Goal: Task Accomplishment & Management: Use online tool/utility

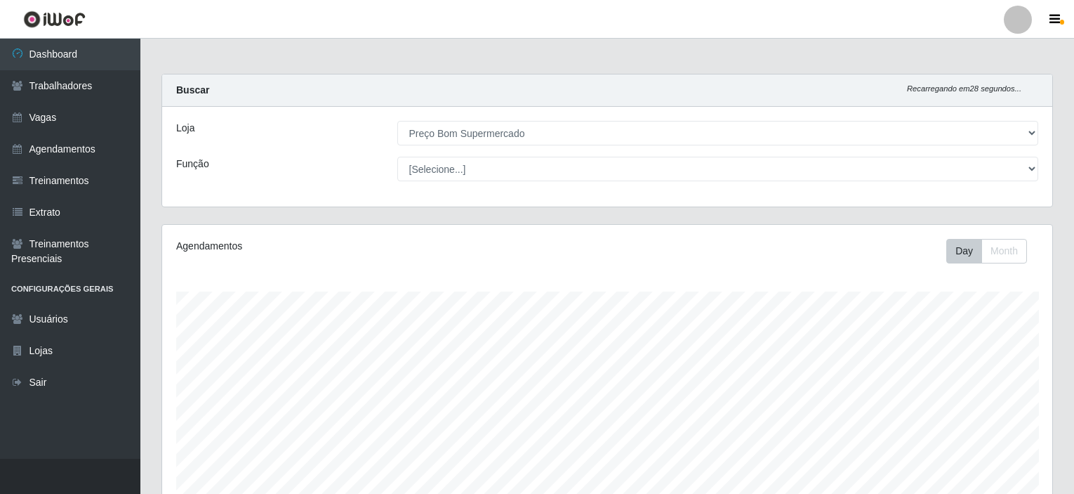
select select "387"
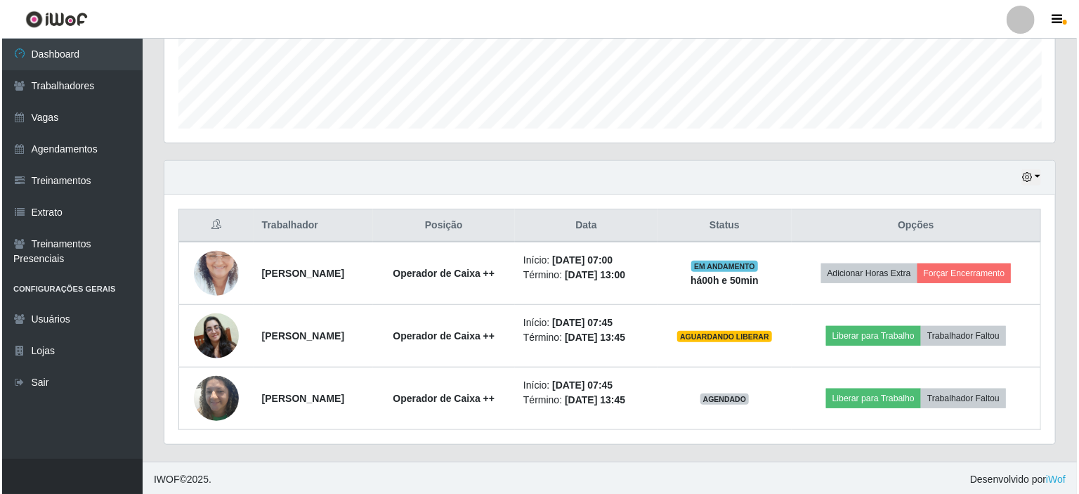
scroll to position [291, 890]
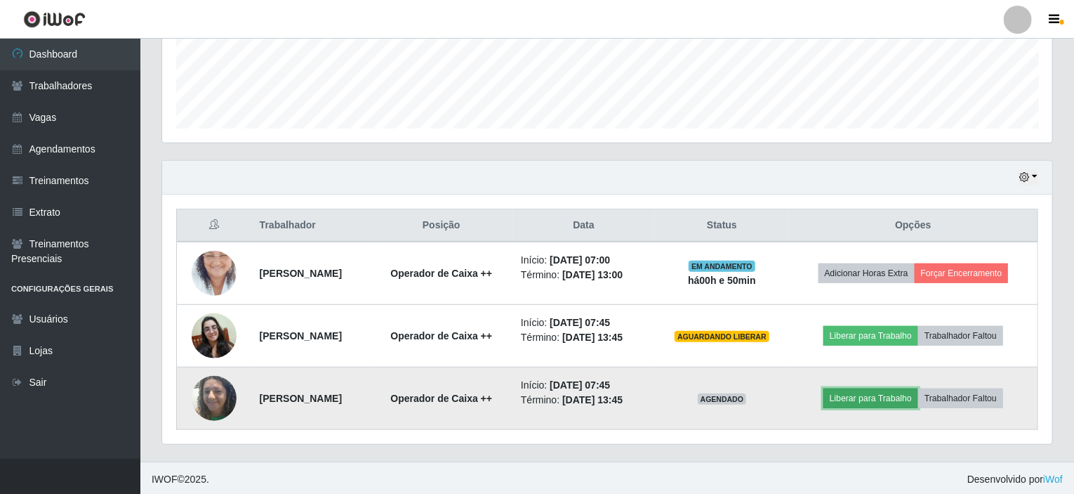
click at [889, 396] on button "Liberar para Trabalho" at bounding box center [871, 398] width 95 height 20
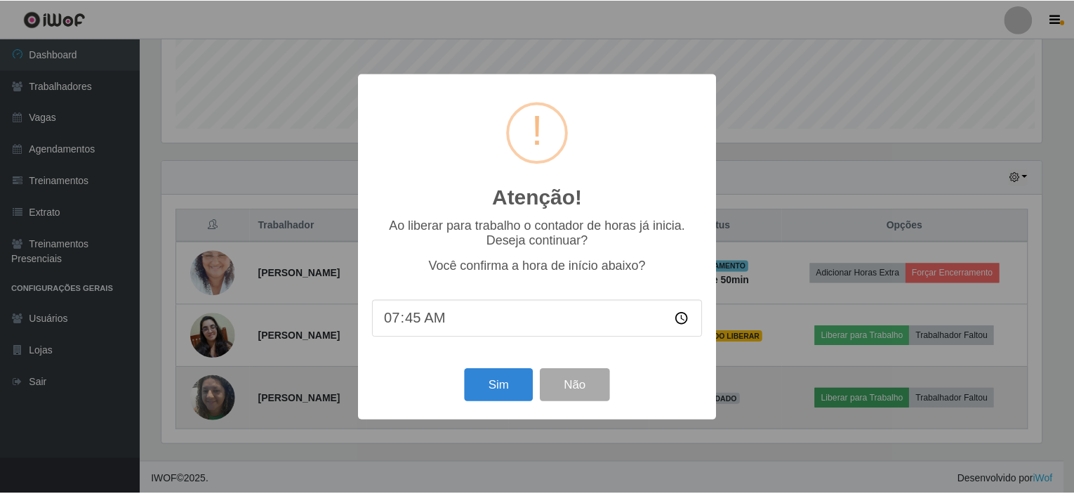
scroll to position [291, 885]
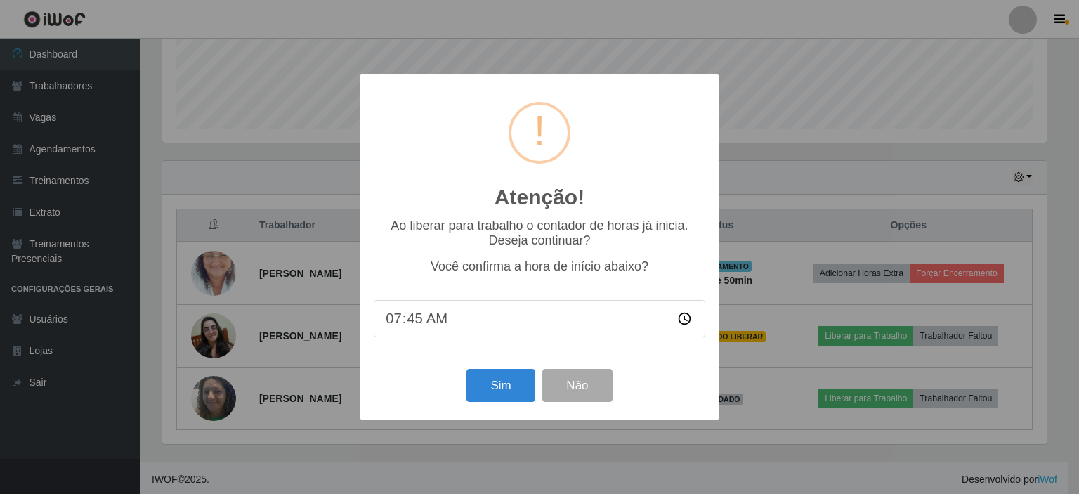
click at [410, 329] on input "07:45" at bounding box center [539, 318] width 331 height 37
type input "07:50"
click at [501, 383] on button "Sim" at bounding box center [500, 385] width 68 height 33
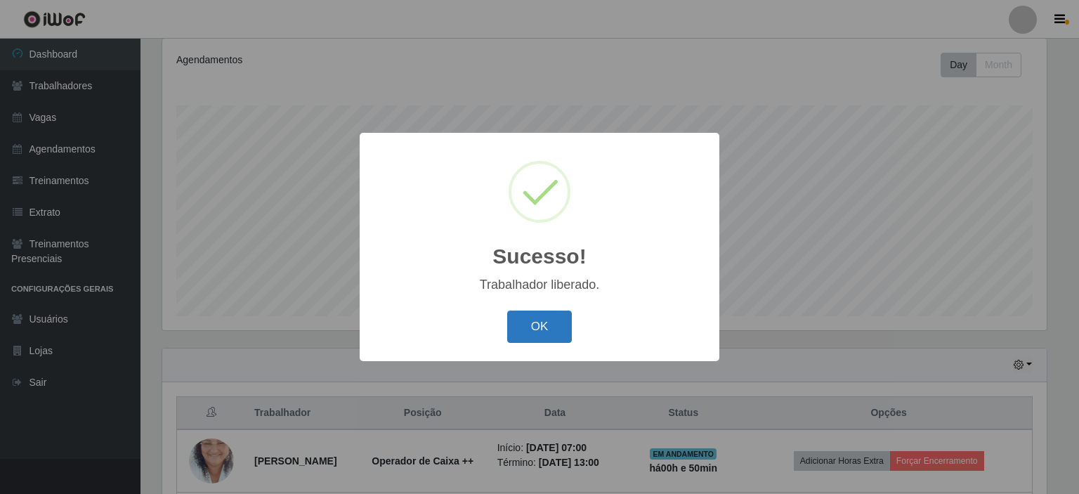
click at [546, 334] on button "OK" at bounding box center [539, 326] width 65 height 33
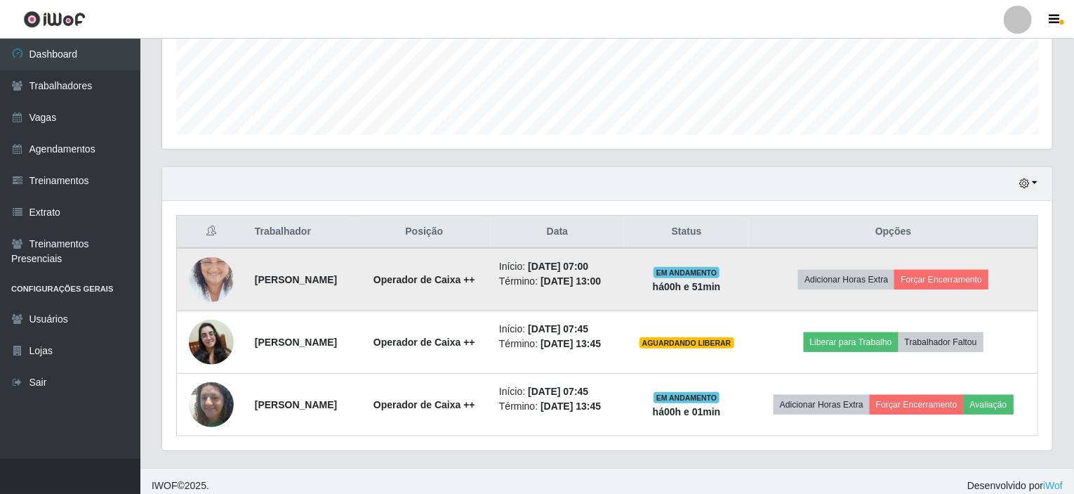
scroll to position [405, 0]
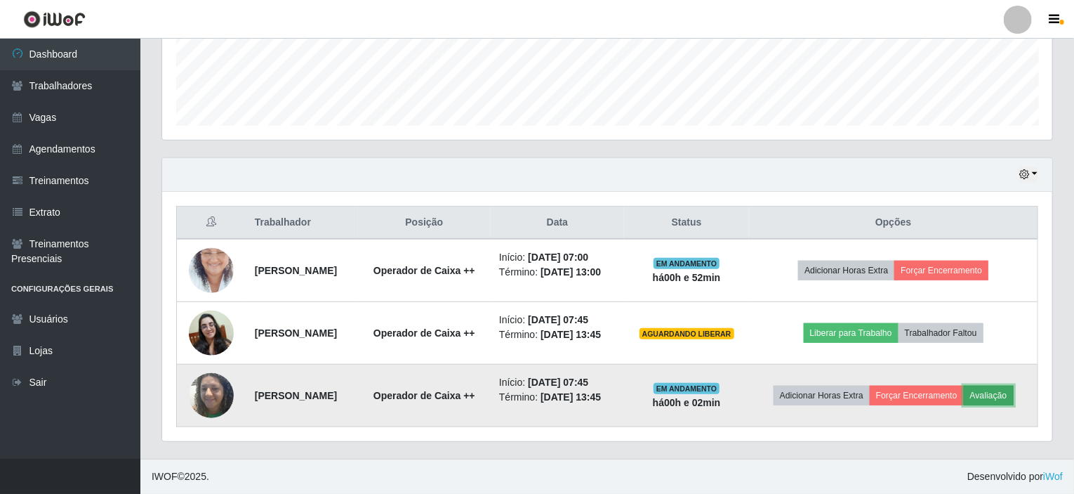
click at [964, 404] on button "Avaliação" at bounding box center [989, 395] width 50 height 20
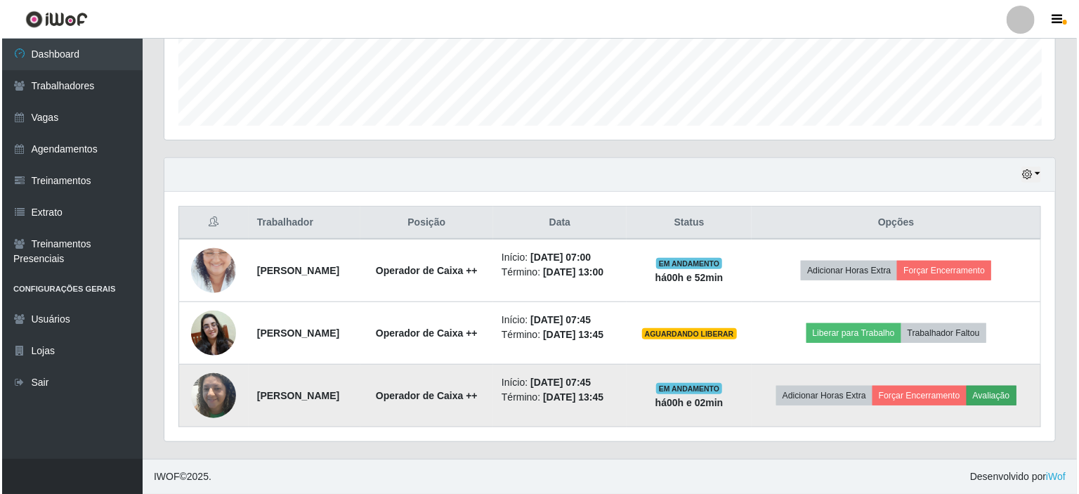
scroll to position [291, 885]
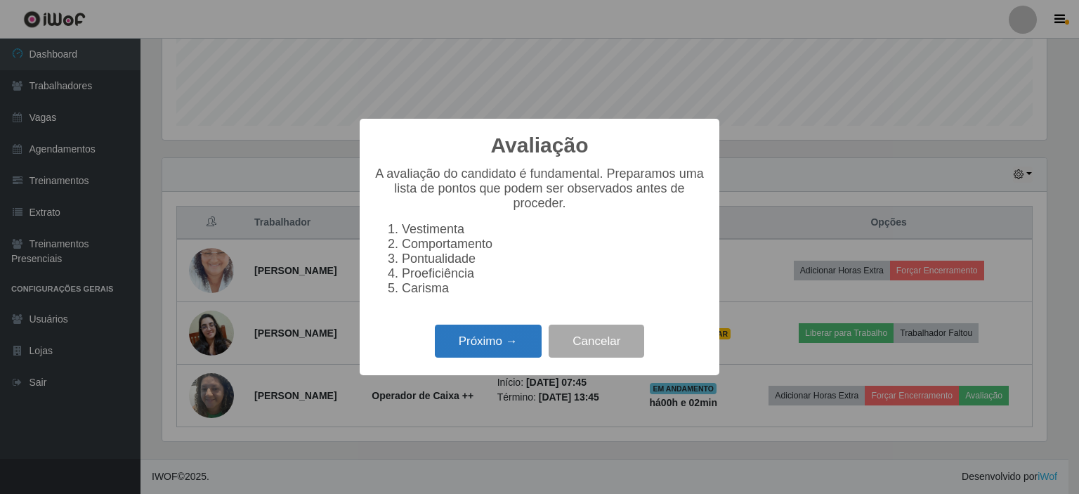
click at [481, 357] on button "Próximo →" at bounding box center [488, 340] width 107 height 33
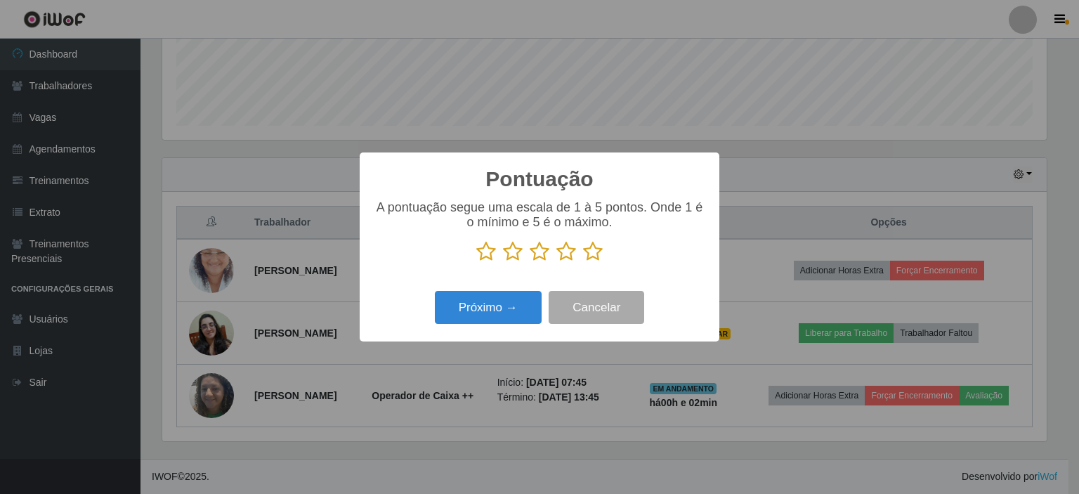
click at [595, 258] on icon at bounding box center [593, 251] width 20 height 21
click at [583, 262] on input "radio" at bounding box center [583, 262] width 0 height 0
click at [482, 307] on button "Próximo →" at bounding box center [488, 307] width 107 height 33
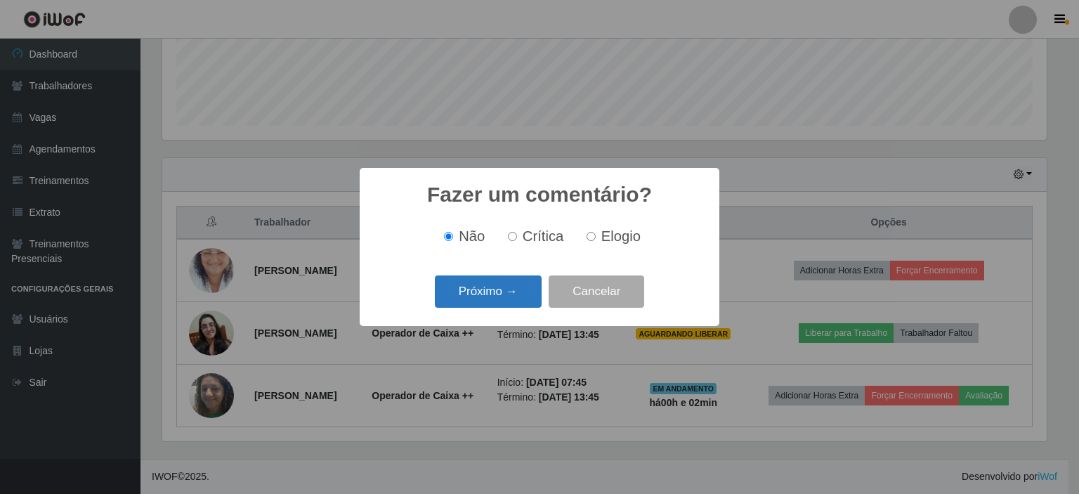
click at [487, 300] on button "Próximo →" at bounding box center [488, 291] width 107 height 33
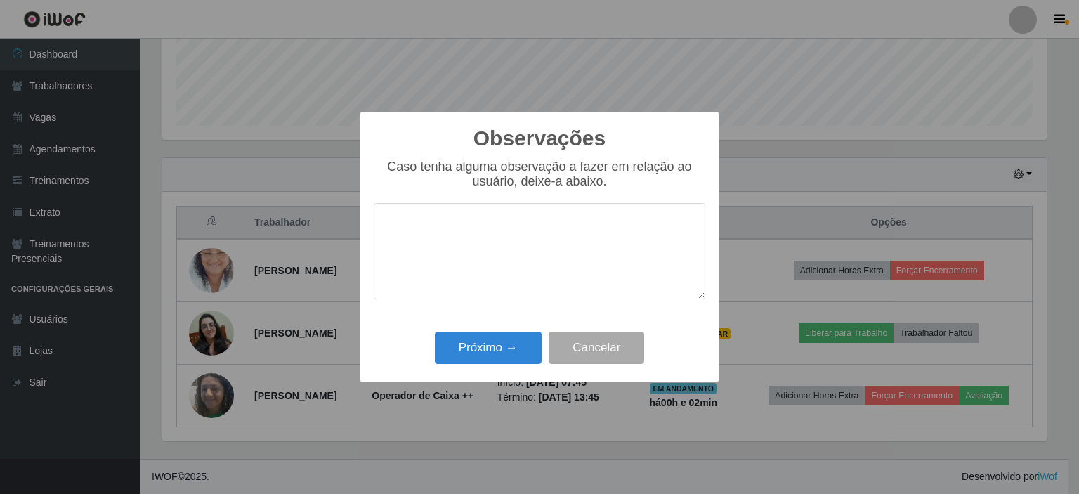
type textarea "m"
type textarea "bastante disponivel"
click at [466, 355] on button "Próximo →" at bounding box center [488, 347] width 107 height 33
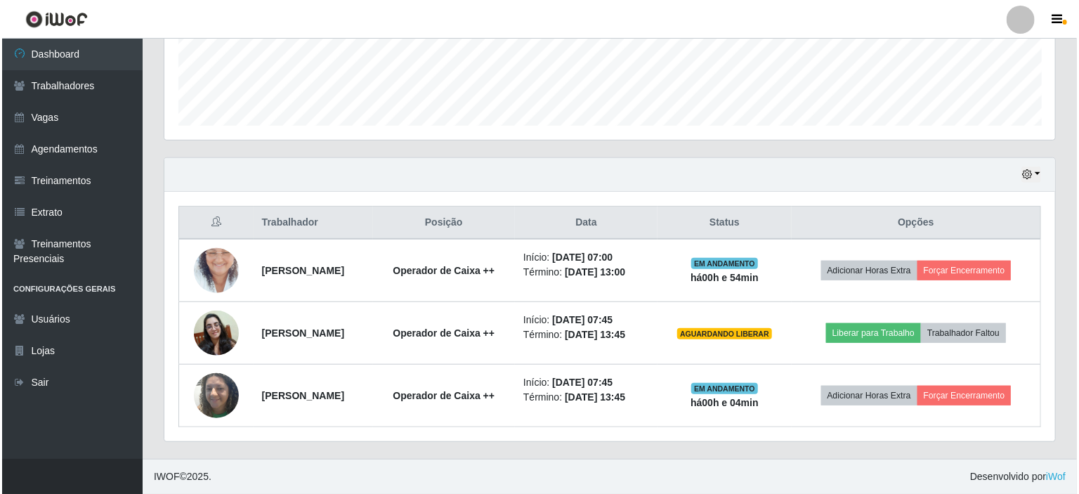
scroll to position [374, 0]
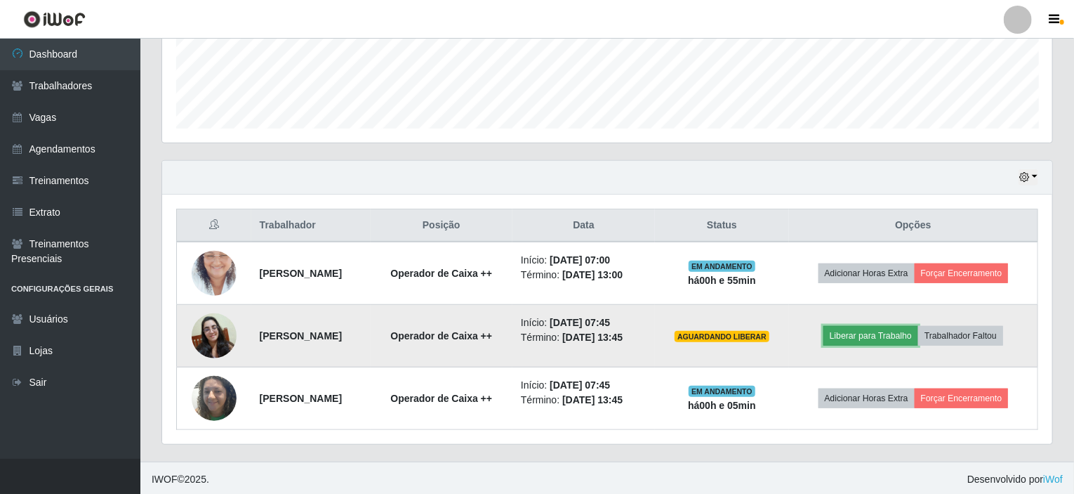
click at [887, 332] on button "Liberar para Trabalho" at bounding box center [871, 336] width 95 height 20
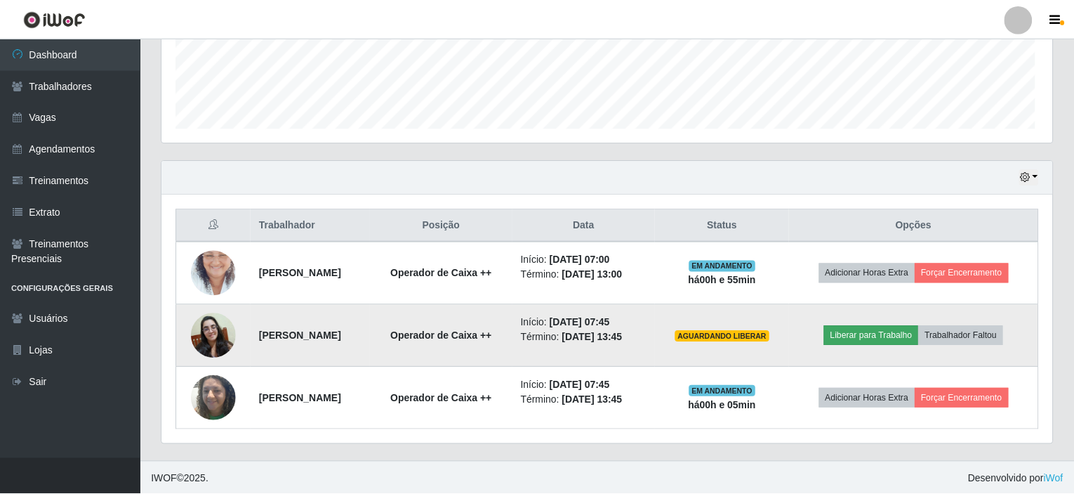
scroll to position [291, 885]
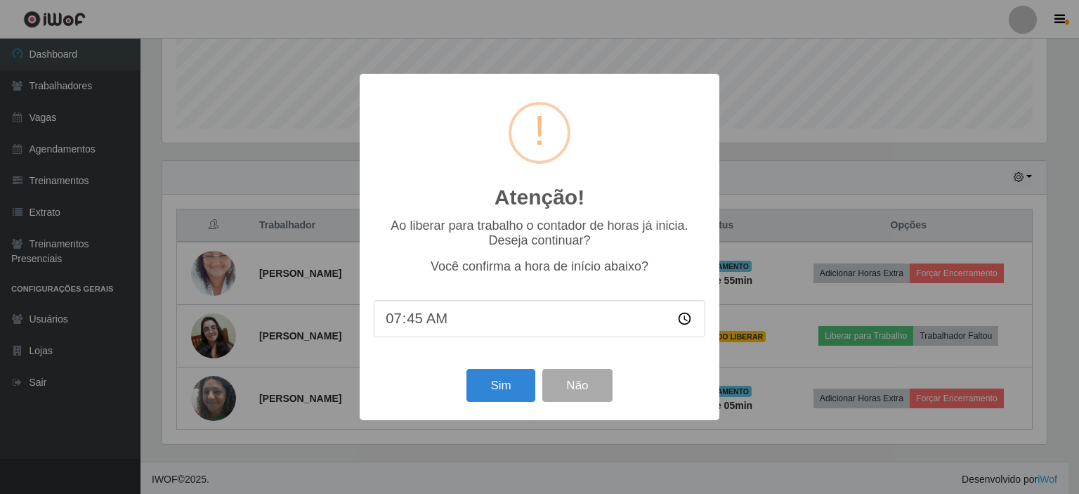
click at [418, 322] on input "07:45" at bounding box center [539, 318] width 331 height 37
type input "07:55"
click at [500, 393] on button "Sim" at bounding box center [500, 385] width 68 height 33
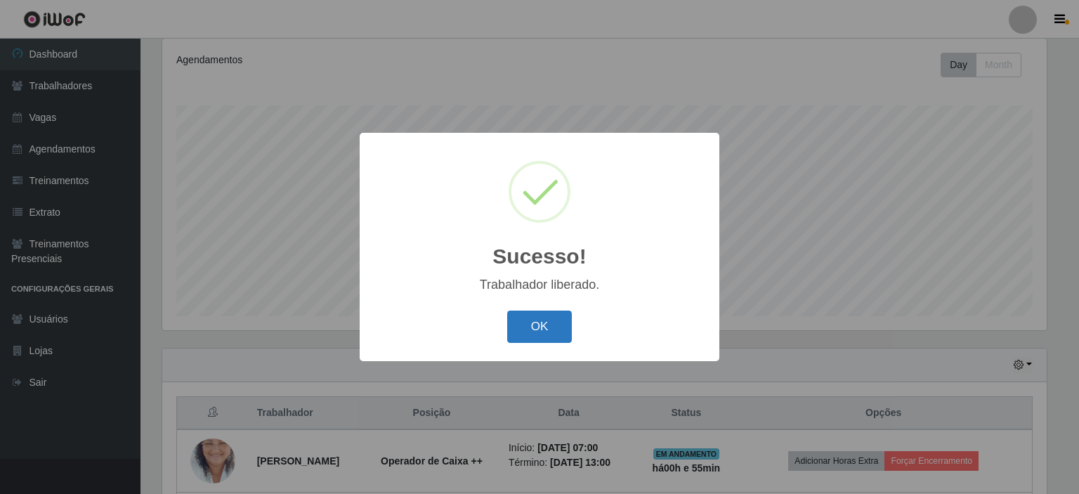
click at [560, 318] on button "OK" at bounding box center [539, 326] width 65 height 33
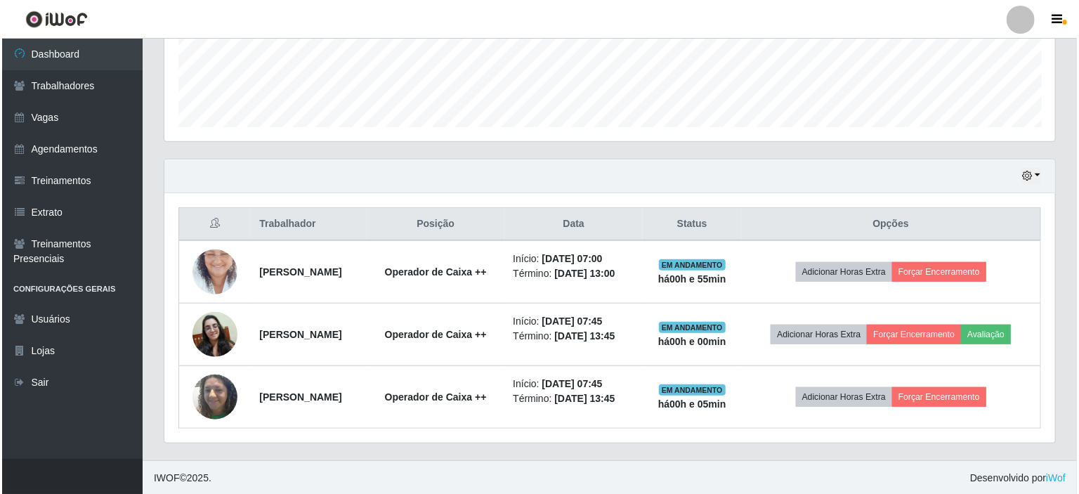
scroll to position [405, 0]
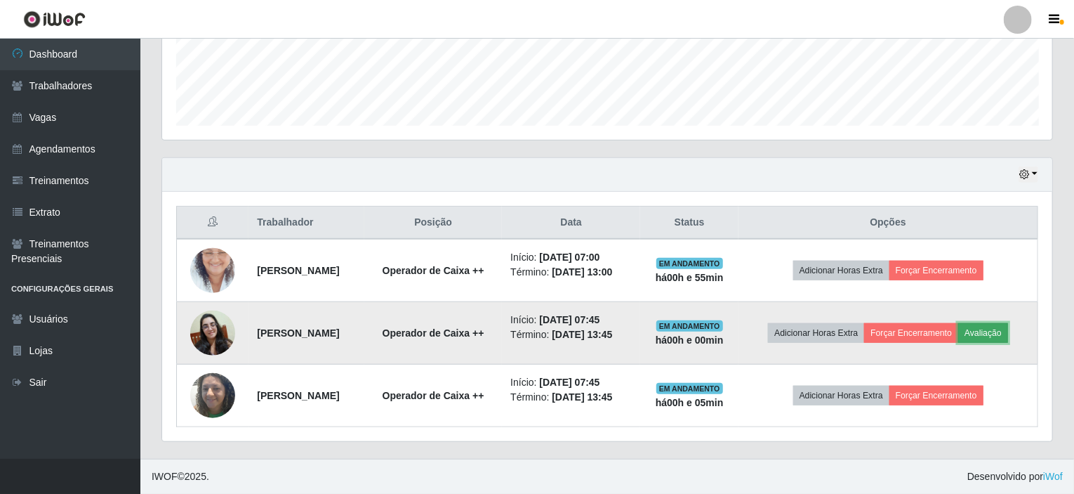
click at [958, 323] on button "Avaliação" at bounding box center [983, 333] width 50 height 20
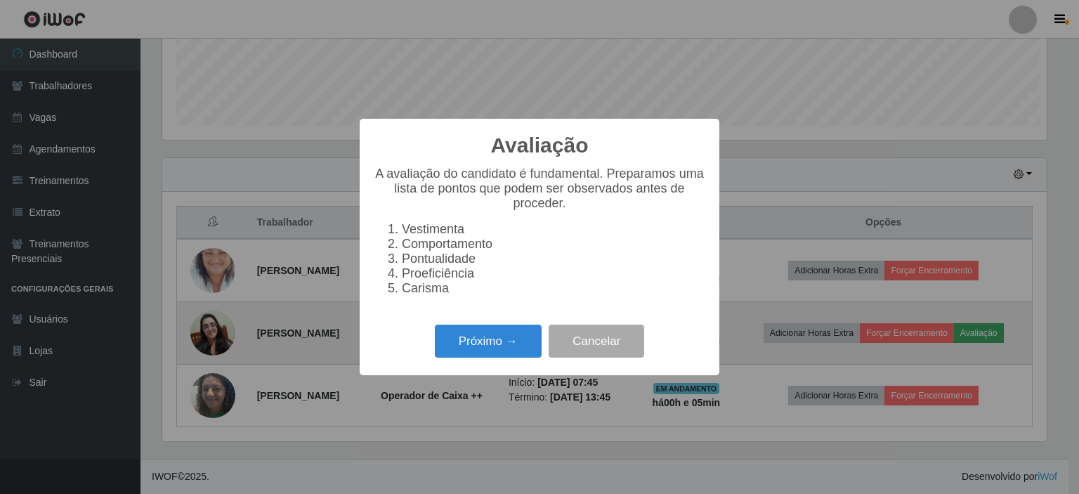
scroll to position [291, 885]
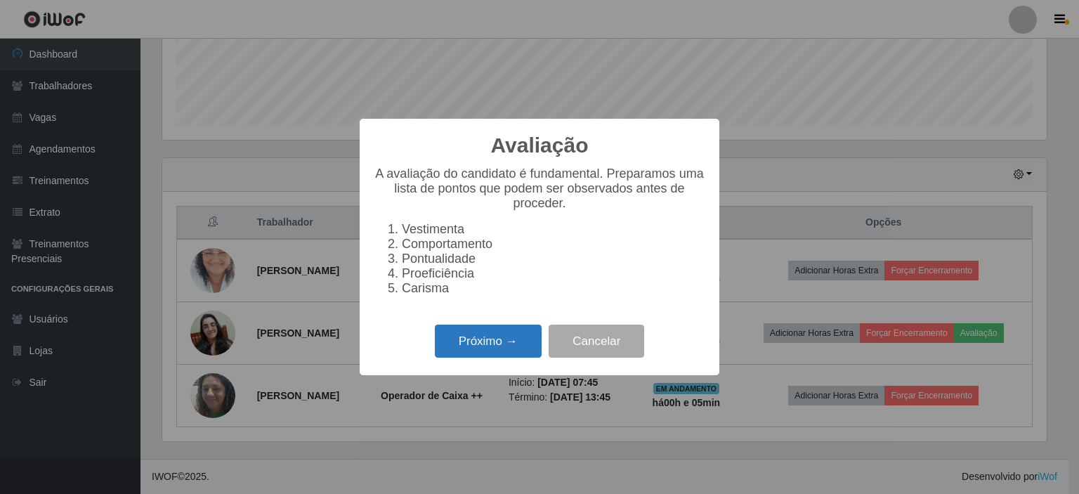
click at [480, 343] on button "Próximo →" at bounding box center [488, 340] width 107 height 33
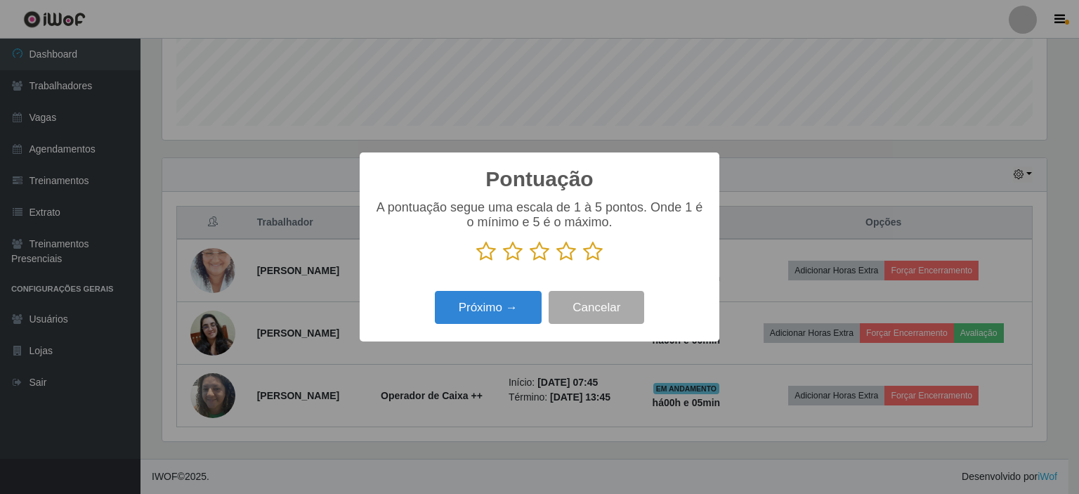
scroll to position [374, 0]
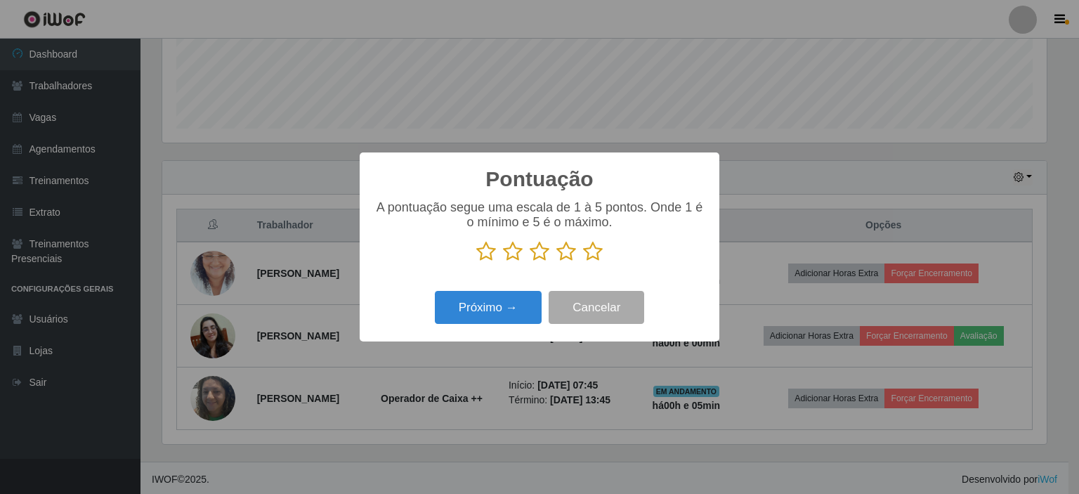
click at [602, 258] on icon at bounding box center [593, 251] width 20 height 21
click at [583, 262] on input "radio" at bounding box center [583, 262] width 0 height 0
click at [476, 316] on button "Próximo →" at bounding box center [488, 307] width 107 height 33
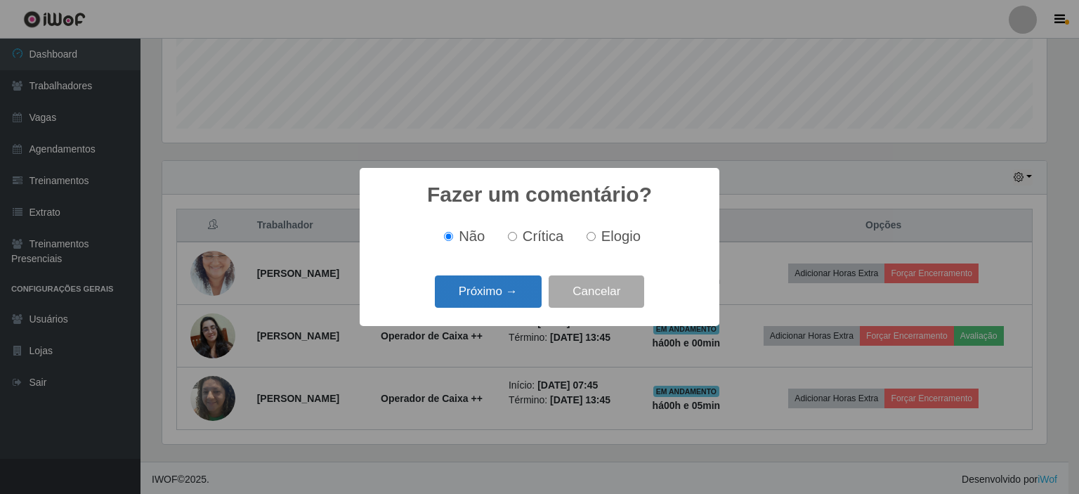
click at [477, 299] on button "Próximo →" at bounding box center [488, 291] width 107 height 33
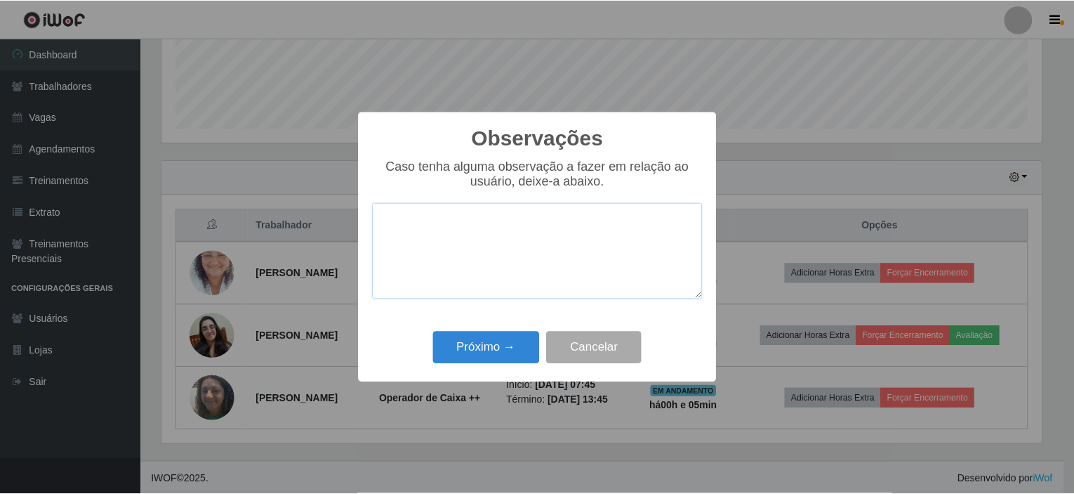
scroll to position [701892, 701298]
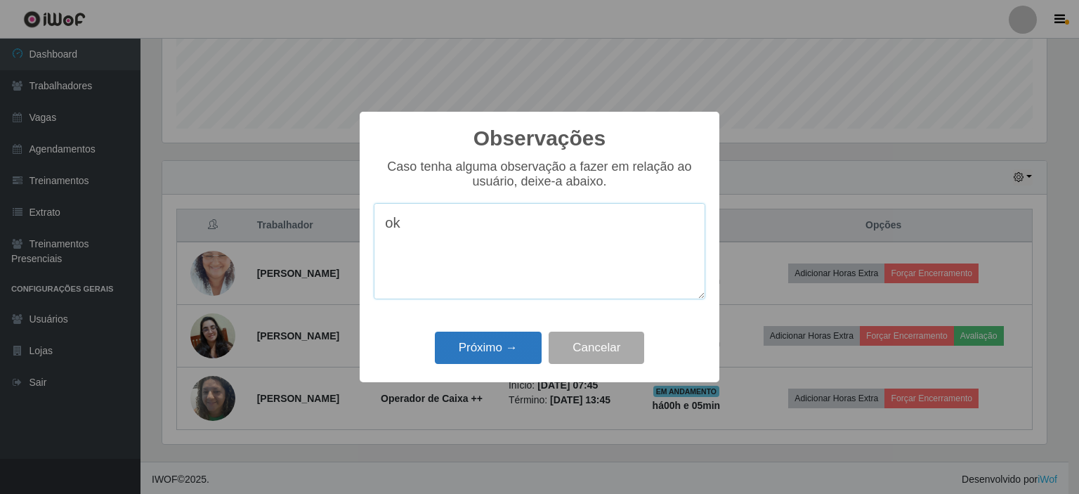
type textarea "ok"
click at [496, 342] on button "Próximo →" at bounding box center [488, 347] width 107 height 33
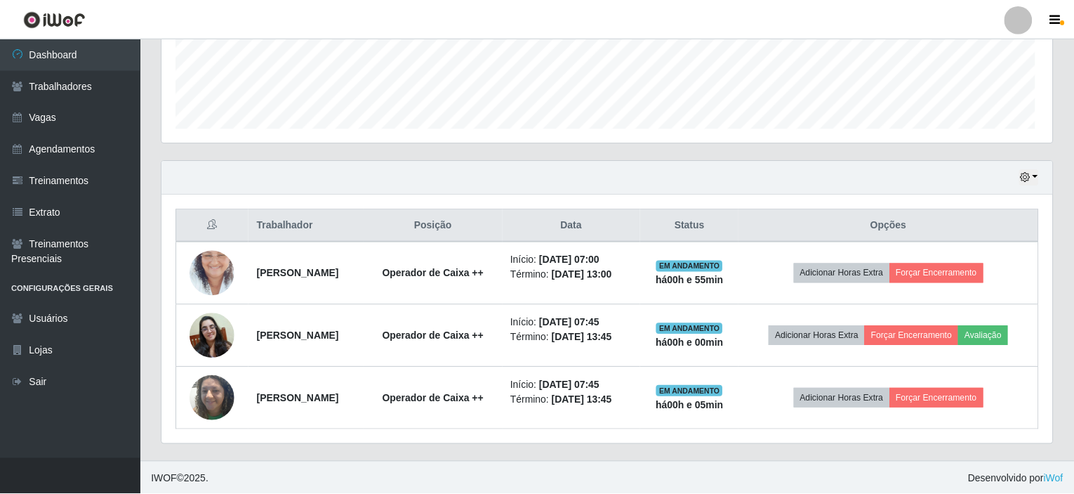
scroll to position [291, 890]
